Goal: Task Accomplishment & Management: Manage account settings

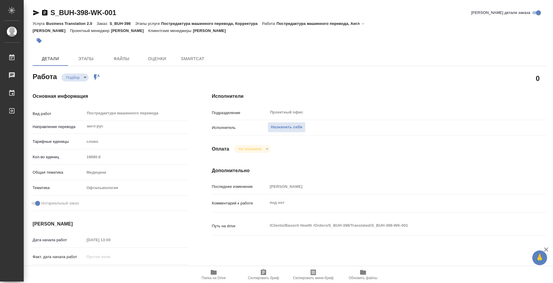
type textarea "x"
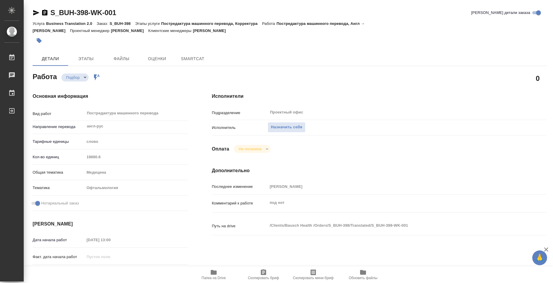
type textarea "x"
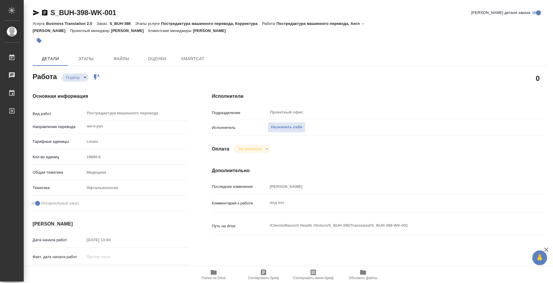
type textarea "x"
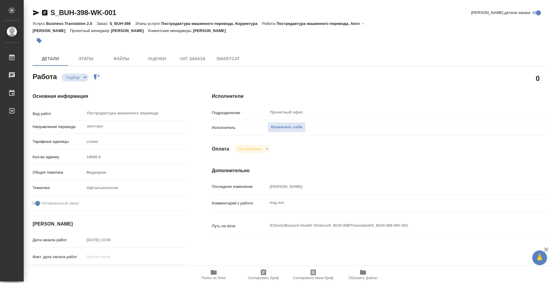
type textarea "x"
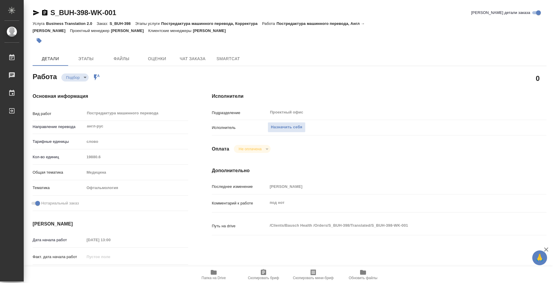
type textarea "x"
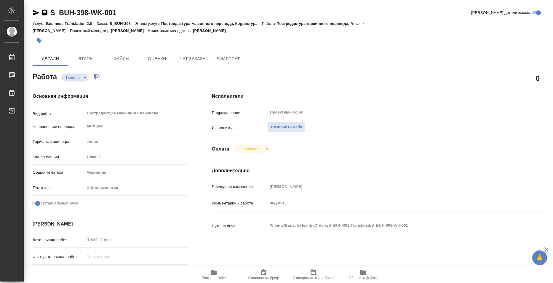
click at [221, 276] on span "Папка на Drive" at bounding box center [213, 278] width 24 height 4
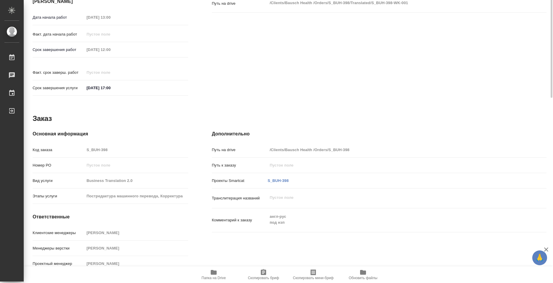
scroll to position [45, 0]
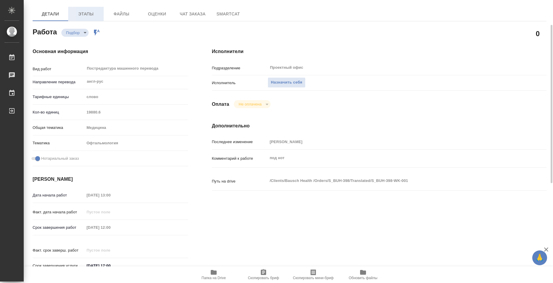
click at [87, 14] on span "Этапы" at bounding box center [86, 13] width 28 height 7
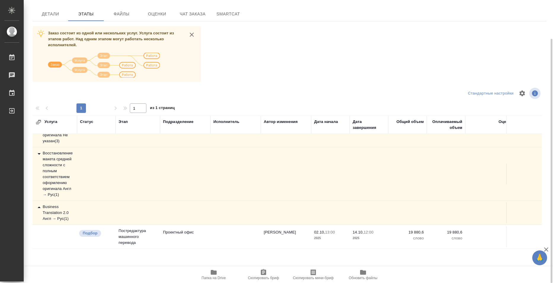
scroll to position [15, 0]
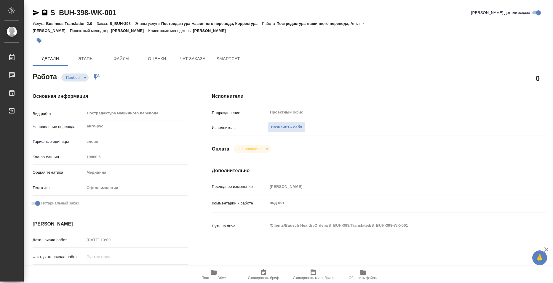
type textarea "x"
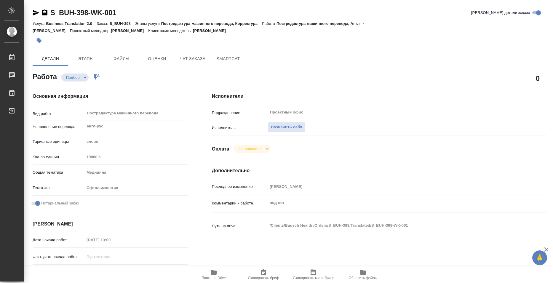
type textarea "x"
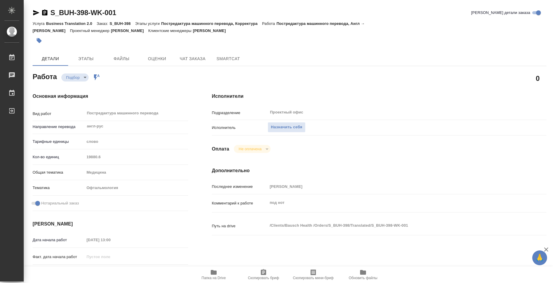
type textarea "x"
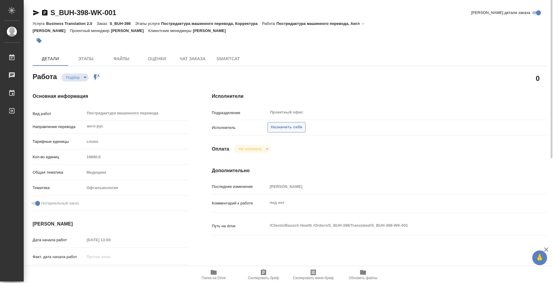
click at [276, 129] on span "Назначить себя" at bounding box center [286, 127] width 31 height 7
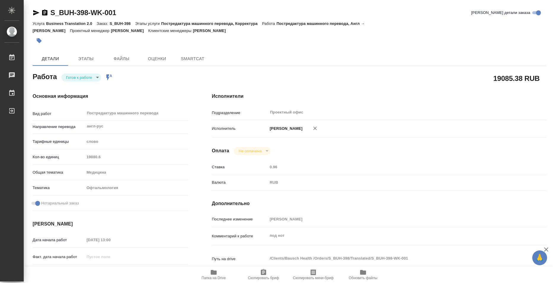
type textarea "x"
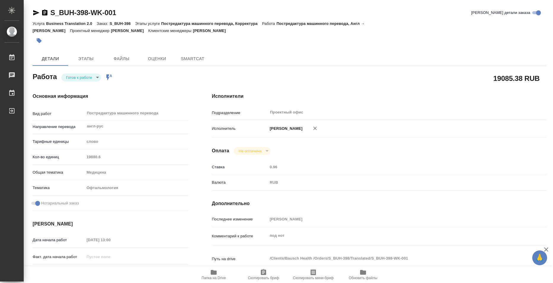
type textarea "x"
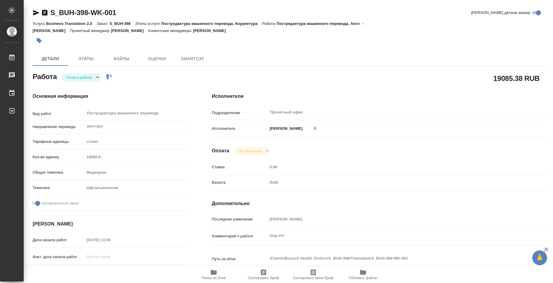
type textarea "x"
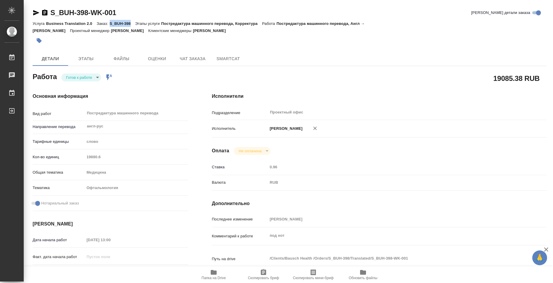
drag, startPoint x: 111, startPoint y: 22, endPoint x: 130, endPoint y: 22, distance: 19.6
click at [130, 22] on p "S_BUH-398" at bounding box center [122, 23] width 25 height 4
type textarea "x"
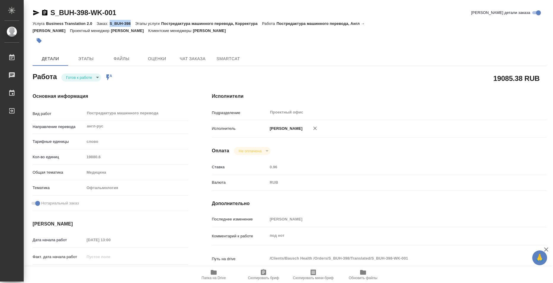
type textarea "x"
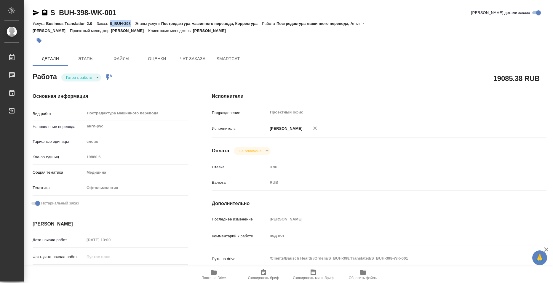
type textarea "x"
copy p "S_BUH-398"
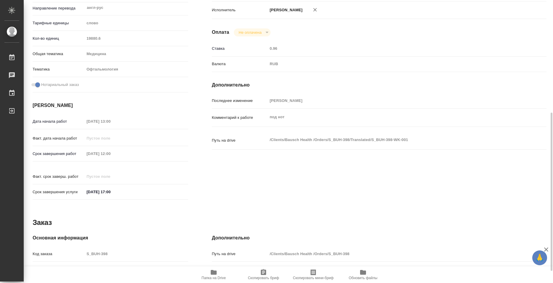
scroll to position [59, 0]
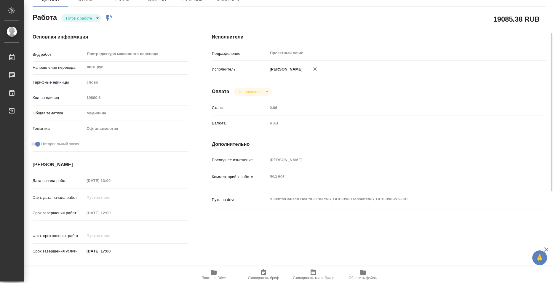
click at [91, 92] on div "Кол-во единиц 19880.6" at bounding box center [111, 97] width 156 height 10
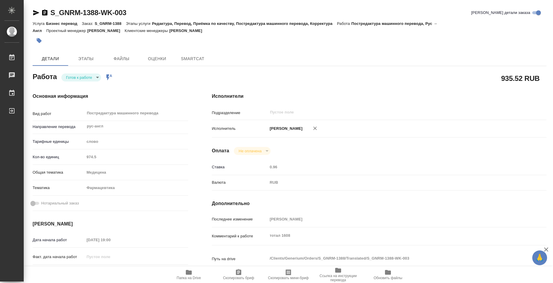
type textarea "x"
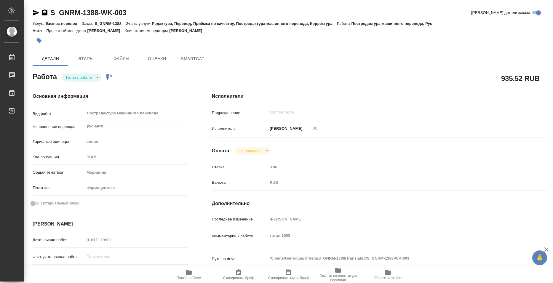
type textarea "x"
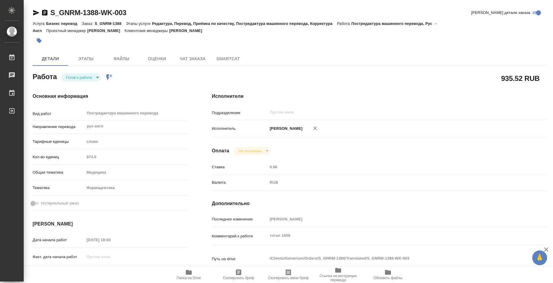
type textarea "x"
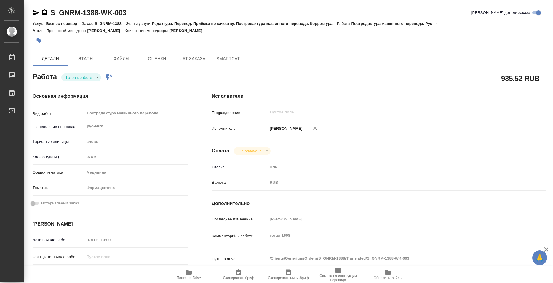
click at [193, 280] on button "Папка на Drive" at bounding box center [189, 274] width 50 height 17
type textarea "x"
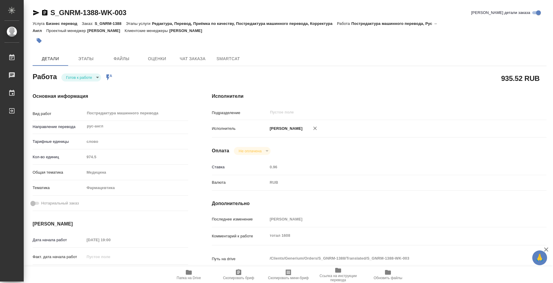
type textarea "x"
